Goal: Task Accomplishment & Management: Use online tool/utility

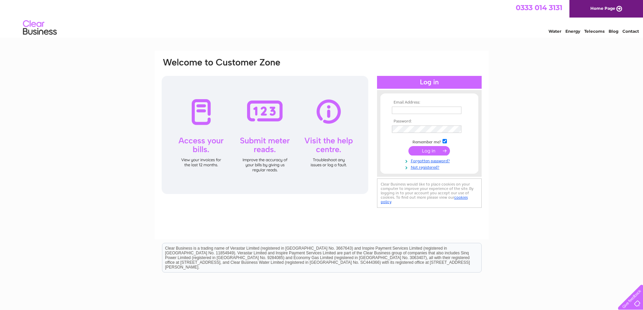
click at [413, 115] on td at bounding box center [429, 110] width 78 height 11
click at [412, 113] on input "text" at bounding box center [427, 111] width 70 height 8
type input "pjmgb@tiscali.co.uk"
click at [409, 147] on input "submit" at bounding box center [430, 151] width 42 height 9
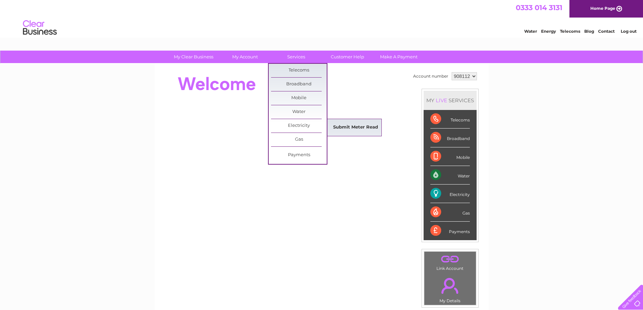
click at [360, 128] on link "Submit Meter Read" at bounding box center [356, 128] width 56 height 14
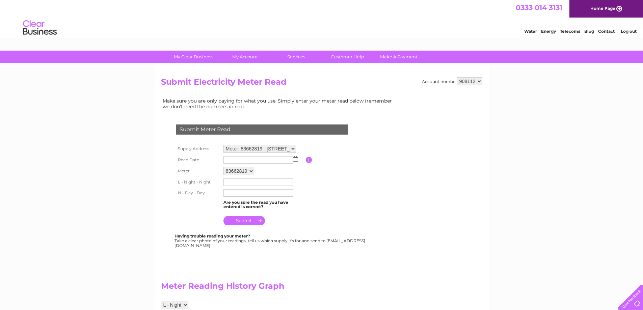
click at [294, 159] on img at bounding box center [295, 158] width 5 height 5
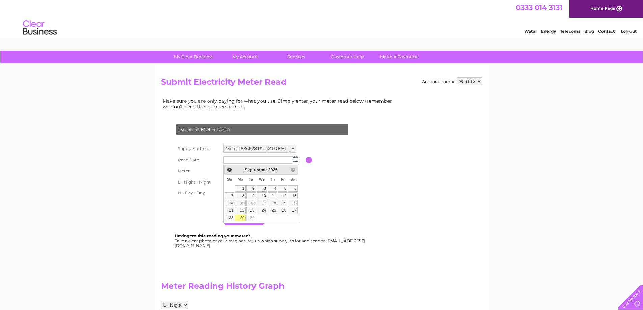
click at [241, 218] on link "29" at bounding box center [240, 218] width 10 height 7
type input "[DATE]"
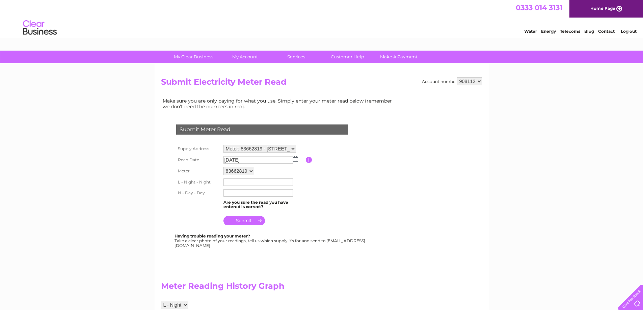
click at [238, 185] on input "text" at bounding box center [259, 182] width 70 height 7
type input "13227"
click at [233, 192] on input "text" at bounding box center [259, 193] width 70 height 7
type input "31443"
click at [244, 221] on input "submit" at bounding box center [245, 220] width 42 height 9
